Goal: Find contact information: Find contact information

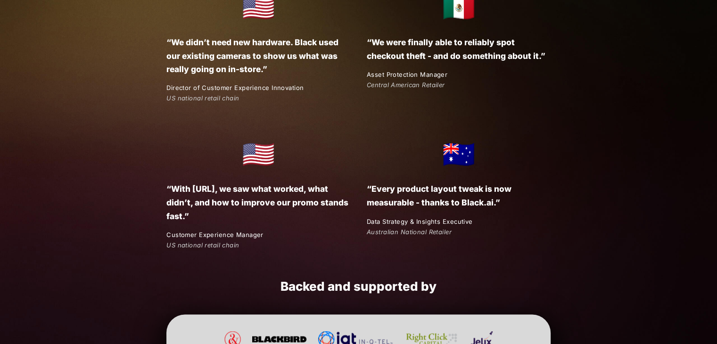
scroll to position [1780, 0]
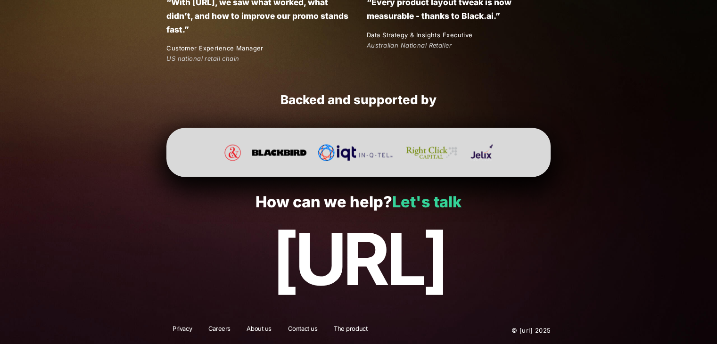
click at [420, 202] on link "Let's talk" at bounding box center [426, 201] width 69 height 18
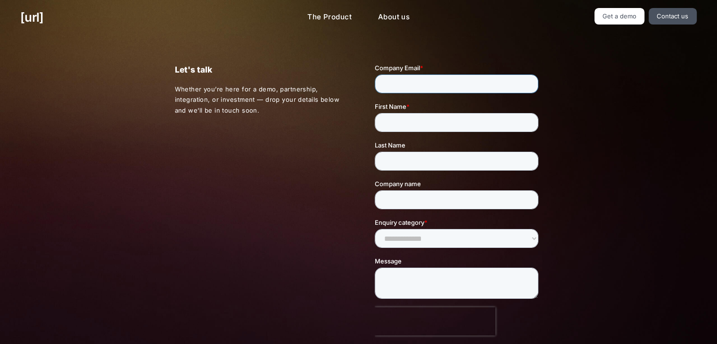
click at [465, 79] on input "Company Email *" at bounding box center [457, 83] width 164 height 19
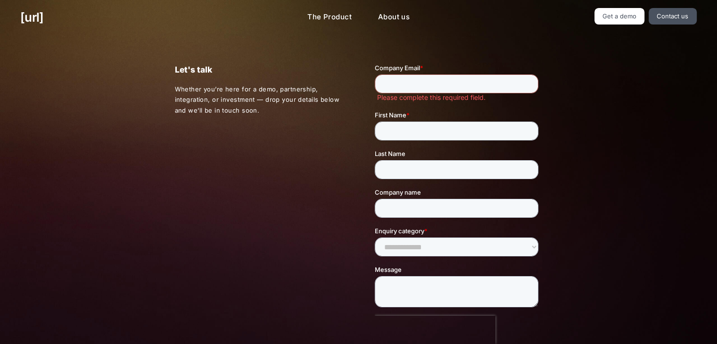
click at [229, 139] on div "Let's talk Whether you’re here for a demo, partnership, integration, or investm…" at bounding box center [358, 221] width 409 height 372
